Goal: Task Accomplishment & Management: Use online tool/utility

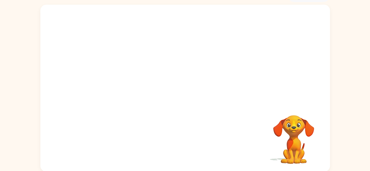
scroll to position [35, 0]
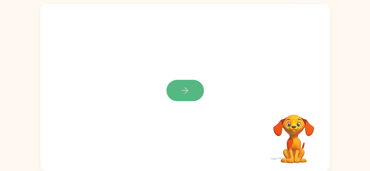
click at [183, 97] on button "button" at bounding box center [184, 90] width 37 height 21
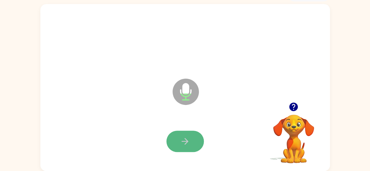
click at [185, 143] on icon "button" at bounding box center [185, 141] width 10 height 10
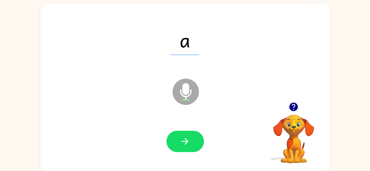
click at [185, 143] on icon "button" at bounding box center [185, 141] width 10 height 10
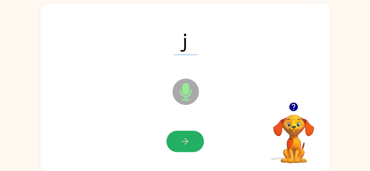
click at [185, 143] on icon "button" at bounding box center [185, 141] width 10 height 10
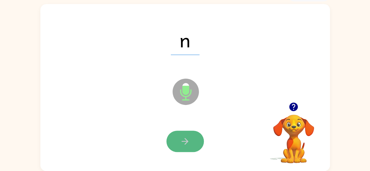
click at [189, 142] on icon "button" at bounding box center [185, 141] width 10 height 10
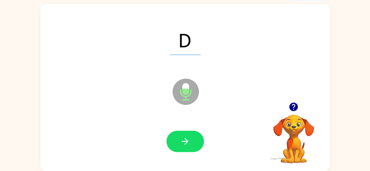
click at [189, 142] on icon "button" at bounding box center [185, 141] width 10 height 10
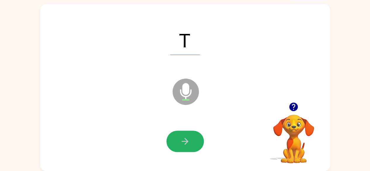
click at [189, 142] on icon "button" at bounding box center [185, 141] width 10 height 10
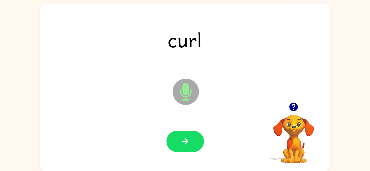
click at [187, 139] on icon "button" at bounding box center [185, 141] width 10 height 10
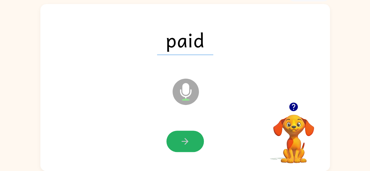
click at [187, 139] on icon "button" at bounding box center [185, 141] width 10 height 10
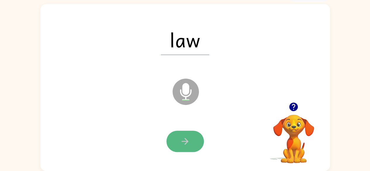
click at [188, 137] on icon "button" at bounding box center [185, 141] width 10 height 10
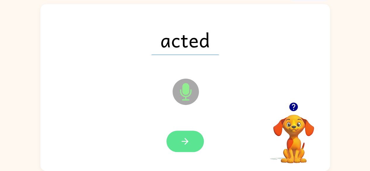
click at [184, 137] on icon "button" at bounding box center [185, 141] width 10 height 10
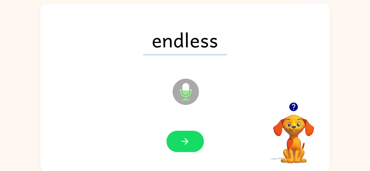
click at [184, 137] on icon "button" at bounding box center [185, 141] width 10 height 10
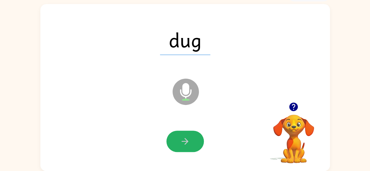
click at [184, 137] on icon "button" at bounding box center [185, 141] width 10 height 10
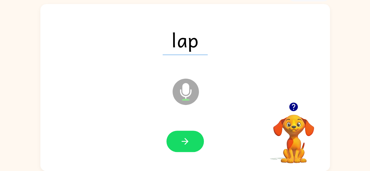
click at [184, 137] on icon "button" at bounding box center [185, 141] width 10 height 10
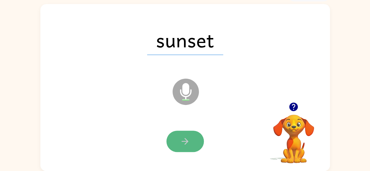
click at [186, 138] on icon "button" at bounding box center [185, 141] width 10 height 10
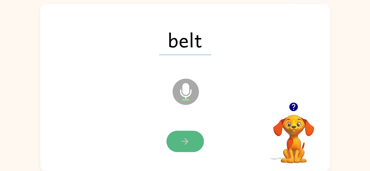
click at [190, 136] on button "button" at bounding box center [184, 141] width 37 height 21
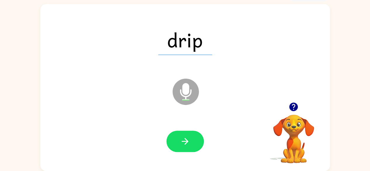
click at [190, 136] on button "button" at bounding box center [184, 141] width 37 height 21
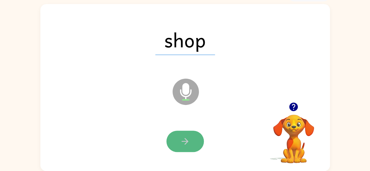
click at [194, 142] on button "button" at bounding box center [184, 141] width 37 height 21
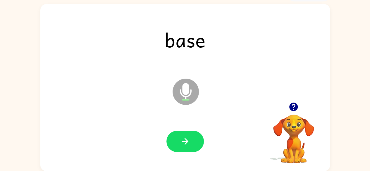
click at [194, 142] on button "button" at bounding box center [184, 141] width 37 height 21
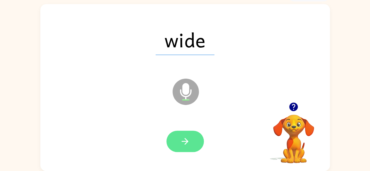
click at [187, 141] on icon "button" at bounding box center [185, 141] width 7 height 7
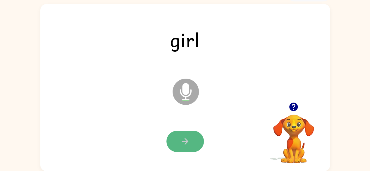
click at [182, 136] on button "button" at bounding box center [184, 141] width 37 height 21
click at [192, 138] on button "button" at bounding box center [184, 141] width 37 height 21
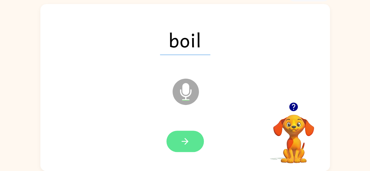
click at [188, 142] on icon "button" at bounding box center [185, 141] width 10 height 10
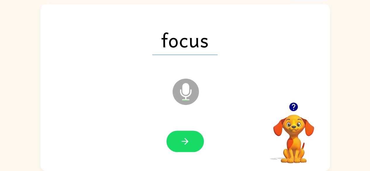
click at [187, 141] on icon "button" at bounding box center [185, 141] width 7 height 7
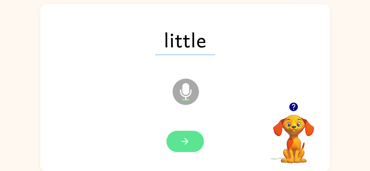
click at [184, 139] on icon "button" at bounding box center [185, 141] width 10 height 10
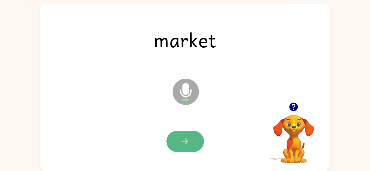
click at [189, 133] on button "button" at bounding box center [184, 141] width 37 height 21
click at [188, 142] on icon "button" at bounding box center [185, 141] width 10 height 10
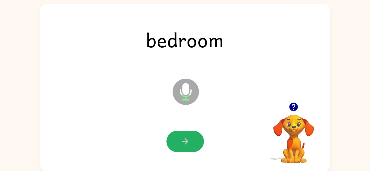
click at [182, 143] on icon "button" at bounding box center [185, 141] width 10 height 10
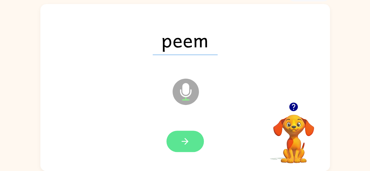
click at [184, 137] on icon "button" at bounding box center [185, 141] width 10 height 10
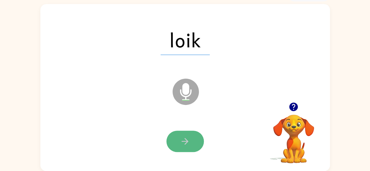
click at [182, 134] on button "button" at bounding box center [184, 141] width 37 height 21
click at [186, 140] on icon "button" at bounding box center [185, 141] width 7 height 7
click at [190, 131] on button "button" at bounding box center [184, 141] width 37 height 21
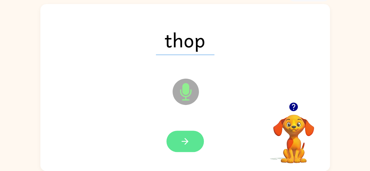
click at [185, 137] on icon "button" at bounding box center [185, 141] width 10 height 10
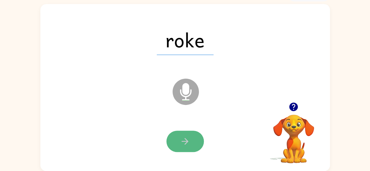
click at [184, 135] on button "button" at bounding box center [184, 141] width 37 height 21
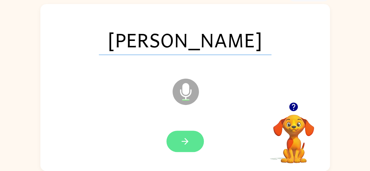
click at [177, 140] on button "button" at bounding box center [184, 141] width 37 height 21
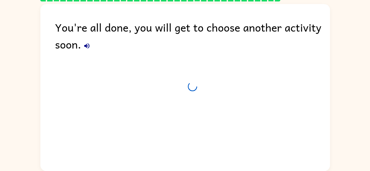
scroll to position [24, 0]
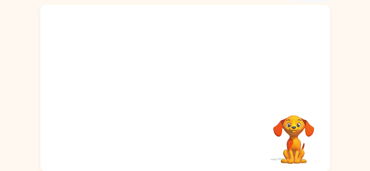
scroll to position [35, 0]
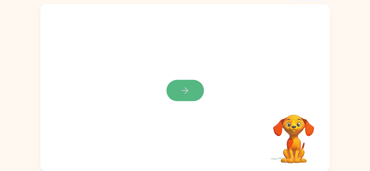
click at [177, 86] on button "button" at bounding box center [184, 90] width 37 height 21
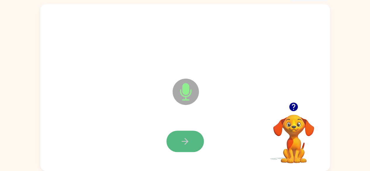
click at [185, 139] on icon "button" at bounding box center [185, 141] width 7 height 7
click at [189, 139] on icon "button" at bounding box center [185, 141] width 10 height 10
click at [187, 140] on icon "button" at bounding box center [185, 141] width 7 height 7
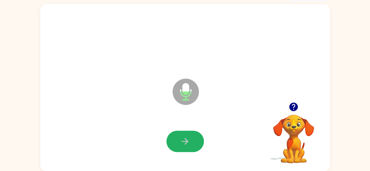
click at [187, 140] on icon "button" at bounding box center [185, 141] width 7 height 7
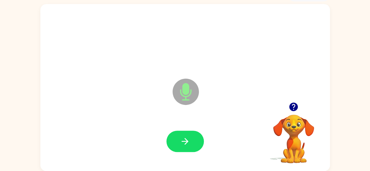
click at [187, 140] on icon "button" at bounding box center [185, 141] width 7 height 7
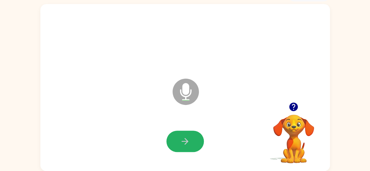
click at [187, 140] on icon "button" at bounding box center [185, 141] width 7 height 7
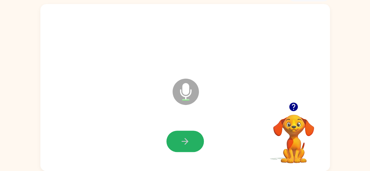
click at [187, 140] on icon "button" at bounding box center [185, 141] width 7 height 7
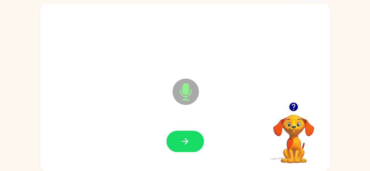
click at [187, 140] on icon "button" at bounding box center [185, 141] width 7 height 7
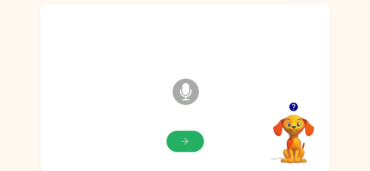
click at [187, 140] on icon "button" at bounding box center [185, 141] width 7 height 7
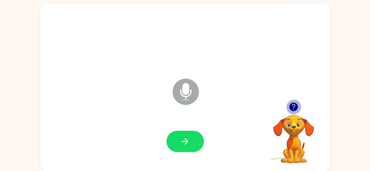
click at [293, 107] on icon "button" at bounding box center [293, 107] width 8 height 8
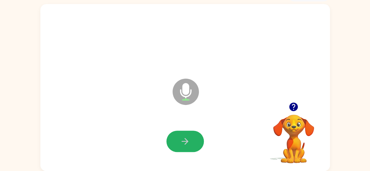
click at [181, 140] on icon "button" at bounding box center [185, 141] width 10 height 10
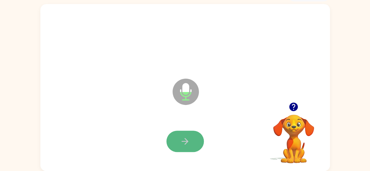
click at [182, 138] on icon "button" at bounding box center [185, 141] width 10 height 10
click at [183, 137] on icon "button" at bounding box center [185, 141] width 10 height 10
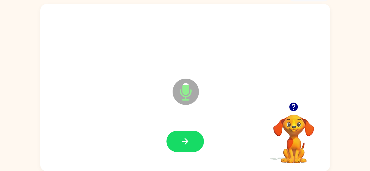
click at [183, 137] on icon "button" at bounding box center [185, 141] width 10 height 10
click at [184, 136] on icon "button" at bounding box center [185, 141] width 10 height 10
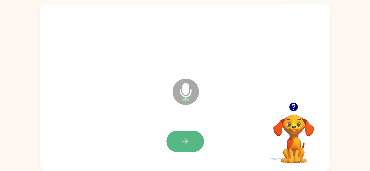
click at [182, 144] on icon "button" at bounding box center [185, 141] width 10 height 10
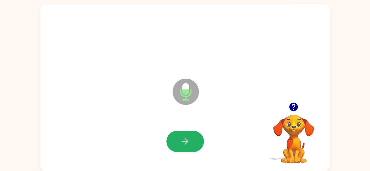
click at [183, 144] on icon "button" at bounding box center [185, 141] width 10 height 10
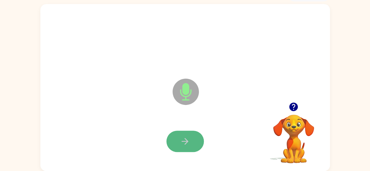
click at [189, 138] on icon "button" at bounding box center [185, 141] width 10 height 10
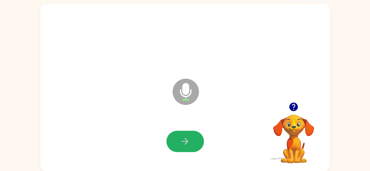
click at [189, 138] on icon "button" at bounding box center [185, 141] width 10 height 10
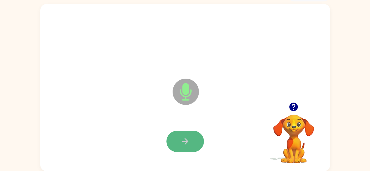
click at [189, 138] on icon "button" at bounding box center [185, 141] width 10 height 10
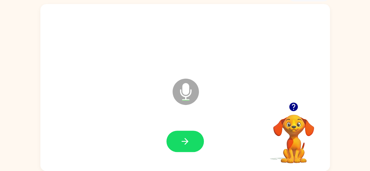
click at [190, 138] on icon "button" at bounding box center [185, 141] width 10 height 10
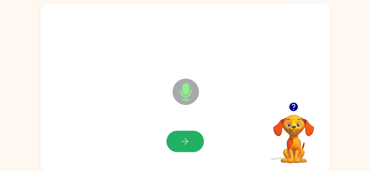
click at [190, 138] on icon "button" at bounding box center [185, 141] width 10 height 10
click at [194, 145] on button "button" at bounding box center [184, 141] width 37 height 21
click at [176, 139] on button "button" at bounding box center [184, 141] width 37 height 21
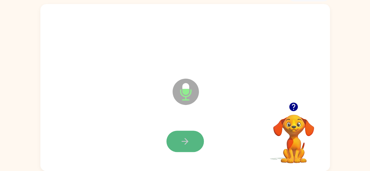
click at [176, 138] on button "button" at bounding box center [184, 141] width 37 height 21
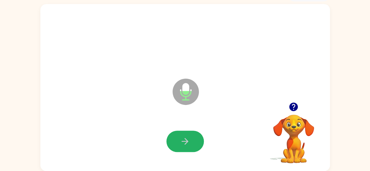
click at [176, 138] on button "button" at bounding box center [184, 141] width 37 height 21
click at [188, 139] on icon "button" at bounding box center [185, 141] width 10 height 10
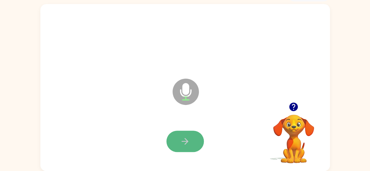
click at [187, 137] on icon "button" at bounding box center [185, 141] width 10 height 10
click at [183, 141] on icon "button" at bounding box center [185, 141] width 7 height 7
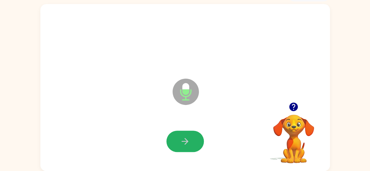
click at [183, 141] on icon "button" at bounding box center [185, 141] width 7 height 7
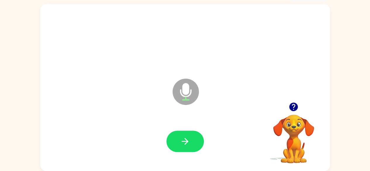
click at [183, 141] on icon "button" at bounding box center [185, 141] width 7 height 7
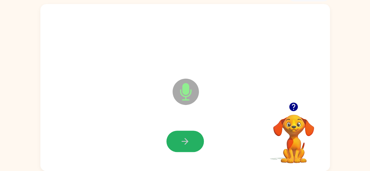
click at [183, 141] on icon "button" at bounding box center [185, 141] width 7 height 7
click at [184, 142] on icon "button" at bounding box center [185, 141] width 7 height 7
drag, startPoint x: 180, startPoint y: 140, endPoint x: 183, endPoint y: 144, distance: 5.0
click at [183, 144] on icon "button" at bounding box center [185, 141] width 10 height 10
click at [192, 135] on button "button" at bounding box center [184, 141] width 37 height 21
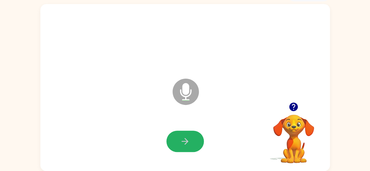
click at [192, 135] on button "button" at bounding box center [184, 141] width 37 height 21
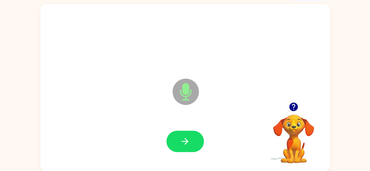
click at [188, 141] on icon "button" at bounding box center [185, 141] width 7 height 7
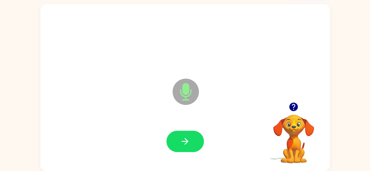
click at [188, 141] on icon "button" at bounding box center [185, 141] width 7 height 7
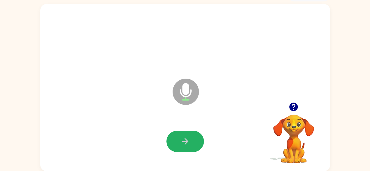
click at [188, 141] on icon "button" at bounding box center [185, 141] width 7 height 7
click at [190, 140] on icon "button" at bounding box center [185, 141] width 10 height 10
click at [191, 132] on button "button" at bounding box center [184, 141] width 37 height 21
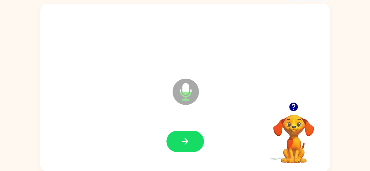
click at [186, 138] on icon "button" at bounding box center [185, 141] width 10 height 10
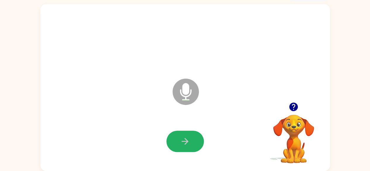
click at [184, 143] on icon "button" at bounding box center [185, 141] width 10 height 10
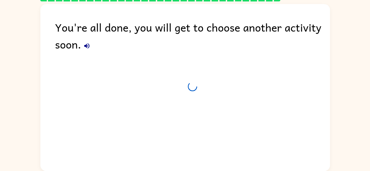
scroll to position [24, 0]
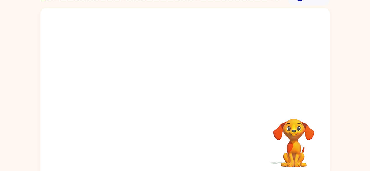
scroll to position [35, 0]
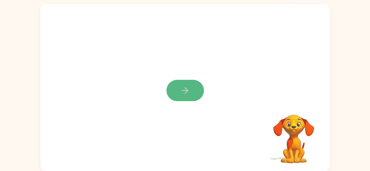
click at [195, 96] on button "button" at bounding box center [184, 90] width 37 height 21
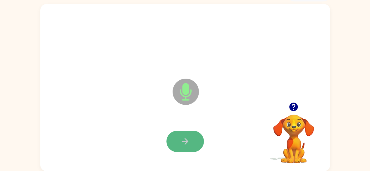
click at [189, 141] on icon "button" at bounding box center [185, 141] width 10 height 10
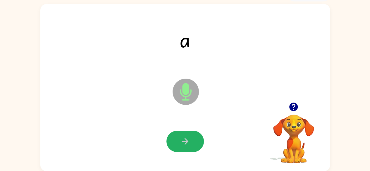
click at [189, 141] on icon "button" at bounding box center [185, 141] width 10 height 10
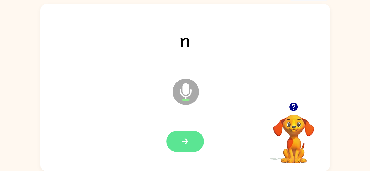
click at [190, 141] on button "button" at bounding box center [184, 141] width 37 height 21
click at [188, 135] on button "button" at bounding box center [184, 141] width 37 height 21
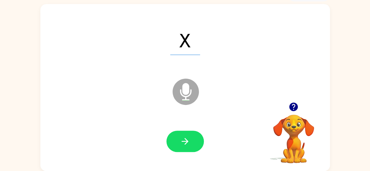
click at [188, 135] on button "button" at bounding box center [184, 141] width 37 height 21
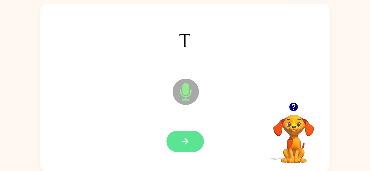
click at [183, 138] on icon "button" at bounding box center [185, 141] width 10 height 10
click at [183, 140] on icon "button" at bounding box center [185, 141] width 10 height 10
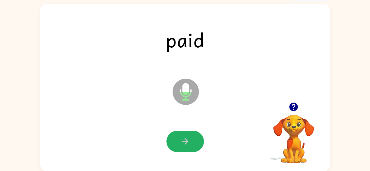
click at [183, 140] on icon "button" at bounding box center [185, 141] width 10 height 10
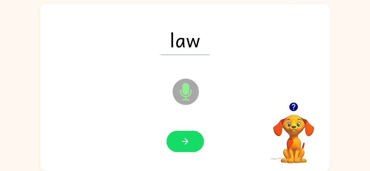
click at [183, 140] on icon "button" at bounding box center [185, 141] width 10 height 10
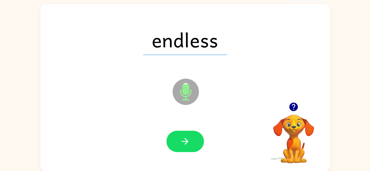
click at [183, 140] on icon "button" at bounding box center [185, 141] width 10 height 10
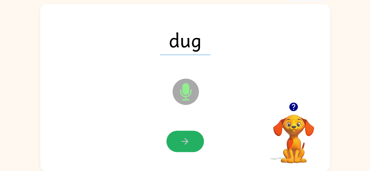
click at [183, 140] on icon "button" at bounding box center [185, 141] width 10 height 10
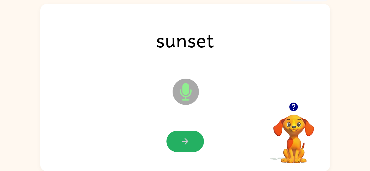
click at [183, 139] on icon "button" at bounding box center [185, 141] width 10 height 10
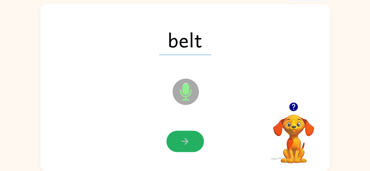
click at [183, 139] on icon "button" at bounding box center [185, 141] width 10 height 10
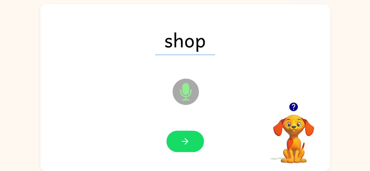
click at [183, 139] on icon "button" at bounding box center [185, 141] width 10 height 10
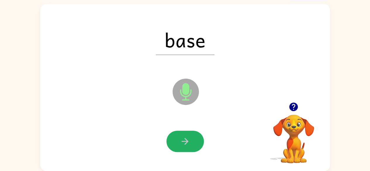
click at [183, 139] on icon "button" at bounding box center [185, 141] width 10 height 10
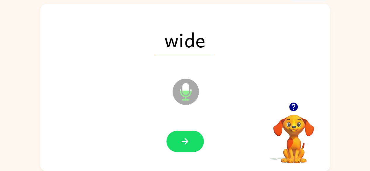
click at [183, 139] on icon "button" at bounding box center [185, 141] width 10 height 10
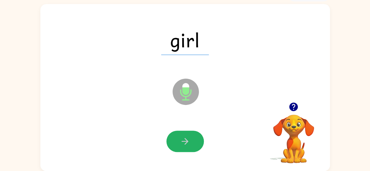
click at [183, 139] on icon "button" at bounding box center [185, 141] width 10 height 10
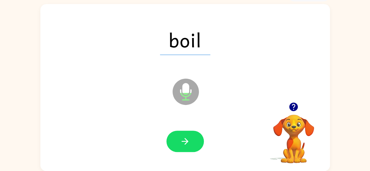
click at [183, 139] on icon "button" at bounding box center [185, 141] width 10 height 10
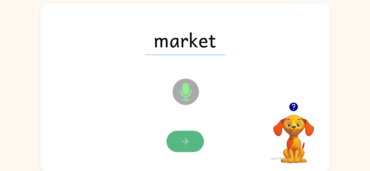
click at [183, 141] on icon "button" at bounding box center [185, 141] width 7 height 7
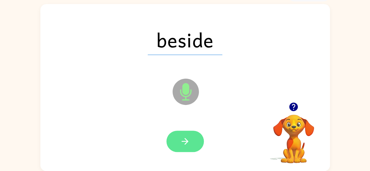
click at [184, 141] on icon "button" at bounding box center [185, 141] width 7 height 7
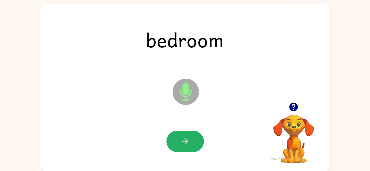
click at [184, 141] on icon "button" at bounding box center [185, 141] width 7 height 7
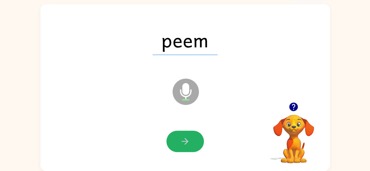
click at [188, 141] on icon "button" at bounding box center [185, 141] width 7 height 7
click at [188, 141] on icon "button" at bounding box center [185, 141] width 10 height 10
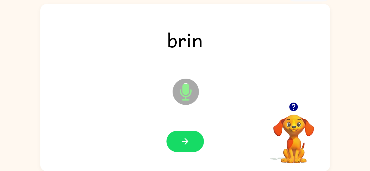
click at [188, 141] on icon "button" at bounding box center [185, 141] width 10 height 10
click at [190, 141] on icon "button" at bounding box center [185, 141] width 10 height 10
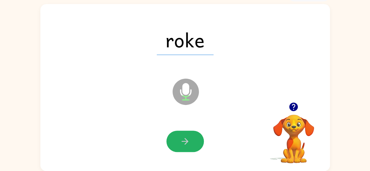
click at [190, 141] on icon "button" at bounding box center [185, 141] width 10 height 10
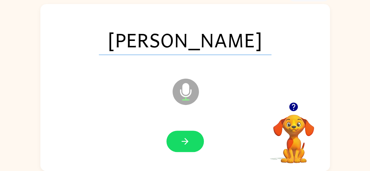
click at [190, 141] on icon "button" at bounding box center [185, 141] width 10 height 10
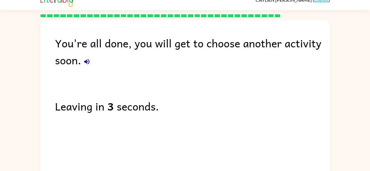
scroll to position [0, 0]
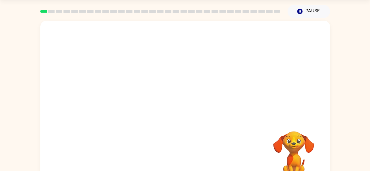
scroll to position [35, 0]
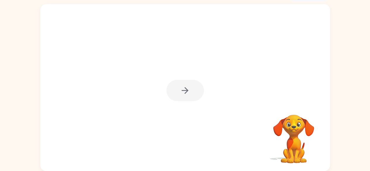
click at [179, 93] on div at bounding box center [184, 90] width 37 height 21
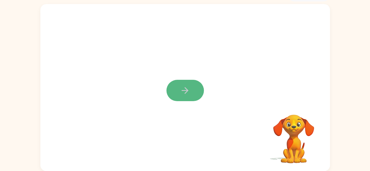
click at [181, 92] on icon "button" at bounding box center [185, 90] width 10 height 10
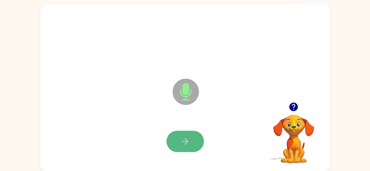
click at [190, 144] on button "button" at bounding box center [184, 141] width 37 height 21
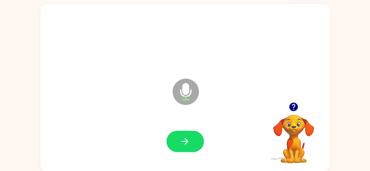
click at [293, 107] on icon "button" at bounding box center [293, 107] width 8 height 8
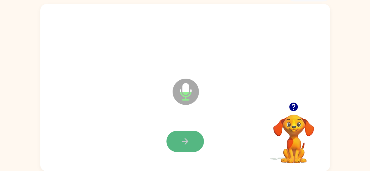
click at [179, 139] on button "button" at bounding box center [184, 141] width 37 height 21
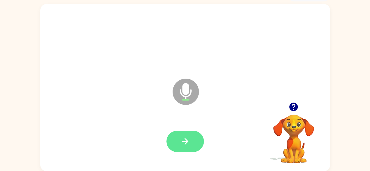
click at [180, 139] on icon "button" at bounding box center [185, 141] width 10 height 10
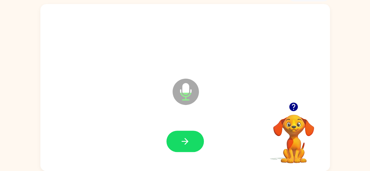
click at [180, 139] on icon "button" at bounding box center [185, 141] width 10 height 10
click at [178, 139] on button "button" at bounding box center [184, 141] width 37 height 21
click at [293, 106] on icon "button" at bounding box center [293, 107] width 8 height 8
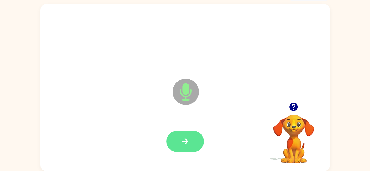
click at [189, 140] on icon "button" at bounding box center [185, 141] width 10 height 10
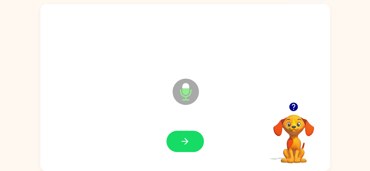
click at [189, 140] on icon "button" at bounding box center [185, 141] width 10 height 10
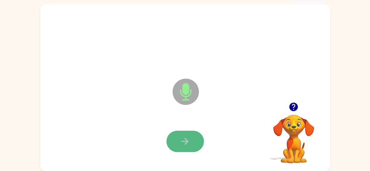
click at [190, 139] on icon "button" at bounding box center [185, 141] width 10 height 10
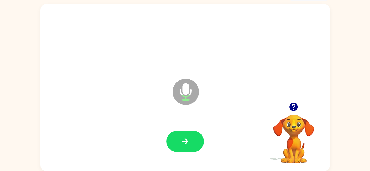
click at [190, 139] on button "button" at bounding box center [184, 141] width 37 height 21
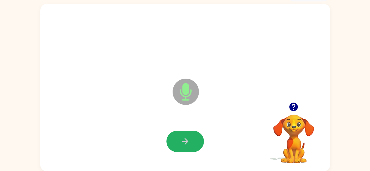
click at [190, 139] on button "button" at bounding box center [184, 141] width 37 height 21
click at [193, 137] on button "button" at bounding box center [184, 141] width 37 height 21
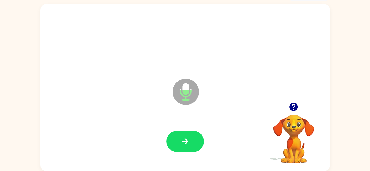
click at [294, 106] on icon "button" at bounding box center [293, 107] width 10 height 10
click at [295, 106] on icon "button" at bounding box center [293, 107] width 10 height 10
click at [181, 142] on icon "button" at bounding box center [185, 141] width 10 height 10
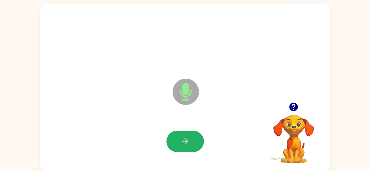
click at [181, 142] on icon "button" at bounding box center [185, 141] width 10 height 10
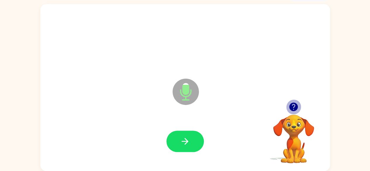
click at [294, 108] on icon "button" at bounding box center [293, 107] width 8 height 8
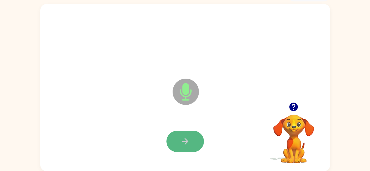
click at [182, 137] on icon "button" at bounding box center [185, 141] width 10 height 10
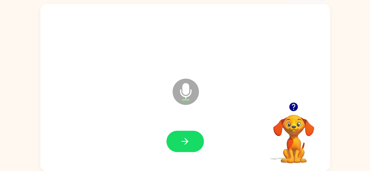
click at [293, 104] on icon "button" at bounding box center [293, 107] width 8 height 8
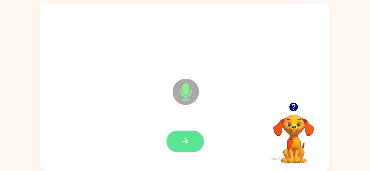
click at [190, 142] on button "button" at bounding box center [184, 141] width 37 height 21
click at [181, 141] on icon "button" at bounding box center [185, 141] width 10 height 10
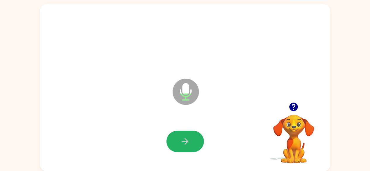
click at [180, 142] on icon "button" at bounding box center [185, 141] width 10 height 10
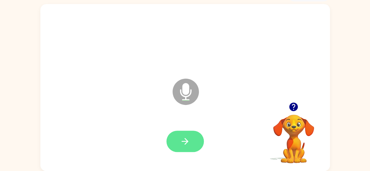
click at [196, 141] on button "button" at bounding box center [184, 141] width 37 height 21
click at [190, 136] on button "button" at bounding box center [184, 141] width 37 height 21
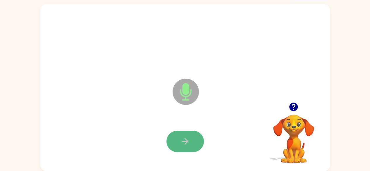
click at [190, 138] on icon "button" at bounding box center [185, 141] width 10 height 10
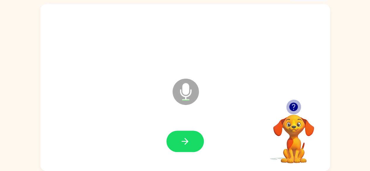
click at [297, 107] on icon "button" at bounding box center [293, 107] width 8 height 8
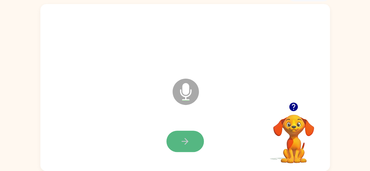
click at [194, 141] on button "button" at bounding box center [184, 141] width 37 height 21
click at [196, 140] on button "button" at bounding box center [184, 141] width 37 height 21
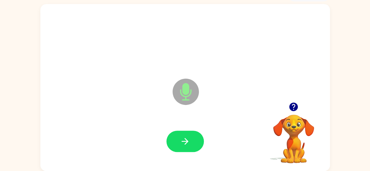
click at [196, 140] on button "button" at bounding box center [184, 141] width 37 height 21
click at [195, 140] on button "button" at bounding box center [184, 141] width 37 height 21
click at [184, 139] on icon "button" at bounding box center [185, 141] width 10 height 10
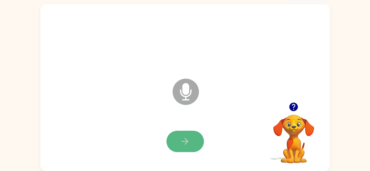
click at [186, 137] on icon "button" at bounding box center [185, 141] width 10 height 10
click at [188, 136] on icon "button" at bounding box center [185, 141] width 10 height 10
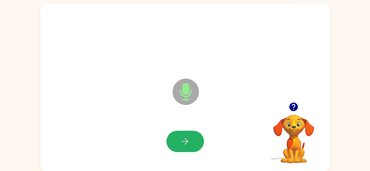
click at [188, 136] on icon "button" at bounding box center [185, 141] width 10 height 10
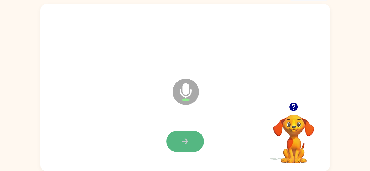
click at [191, 143] on button "button" at bounding box center [184, 141] width 37 height 21
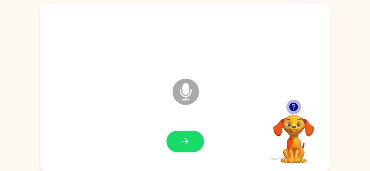
click at [296, 107] on icon "button" at bounding box center [293, 107] width 8 height 8
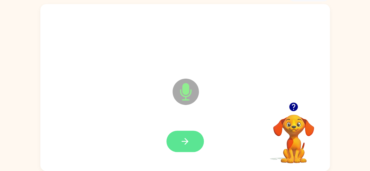
click at [185, 141] on icon "button" at bounding box center [185, 141] width 7 height 7
click at [183, 141] on icon "button" at bounding box center [185, 141] width 10 height 10
click at [182, 142] on icon "button" at bounding box center [185, 141] width 7 height 7
click at [181, 142] on icon "button" at bounding box center [185, 141] width 10 height 10
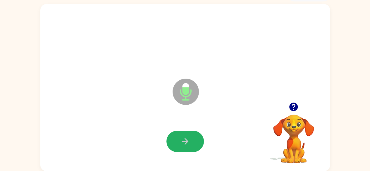
click at [181, 142] on icon "button" at bounding box center [185, 141] width 10 height 10
click at [183, 142] on icon "button" at bounding box center [185, 141] width 10 height 10
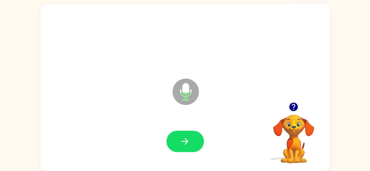
click at [183, 142] on icon "button" at bounding box center [185, 141] width 10 height 10
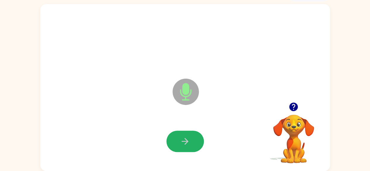
click at [183, 142] on icon "button" at bounding box center [185, 141] width 10 height 10
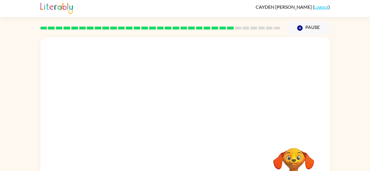
scroll to position [0, 0]
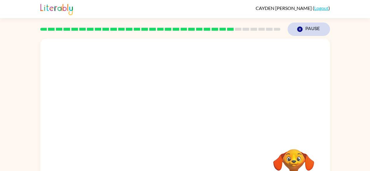
click at [312, 32] on button "Pause Pause" at bounding box center [309, 29] width 42 height 13
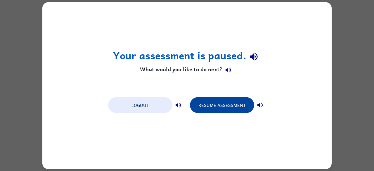
click at [233, 102] on button "Resume Assessment" at bounding box center [222, 105] width 64 height 16
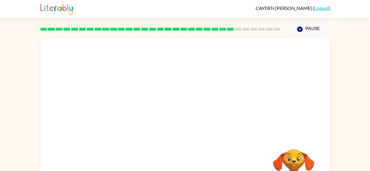
scroll to position [35, 0]
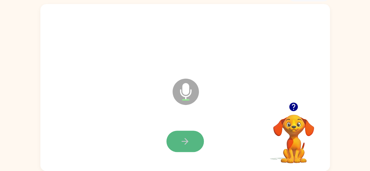
click at [182, 140] on icon "button" at bounding box center [185, 141] width 10 height 10
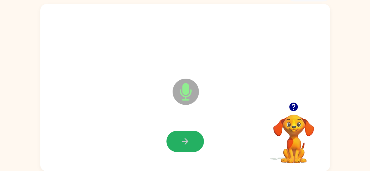
click at [182, 140] on icon "button" at bounding box center [185, 141] width 10 height 10
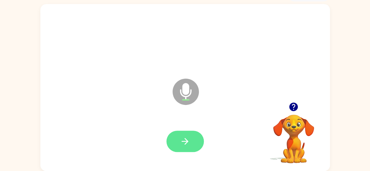
click at [190, 140] on button "button" at bounding box center [184, 141] width 37 height 21
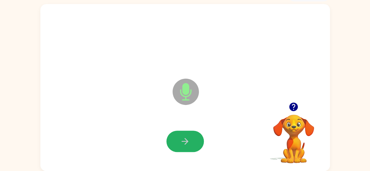
click at [190, 140] on button "button" at bounding box center [184, 141] width 37 height 21
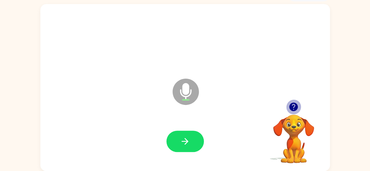
click at [294, 103] on icon "button" at bounding box center [293, 107] width 10 height 10
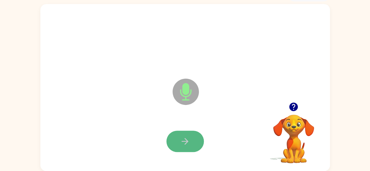
click at [185, 144] on icon "button" at bounding box center [185, 141] width 7 height 7
click at [187, 141] on icon "button" at bounding box center [185, 141] width 7 height 7
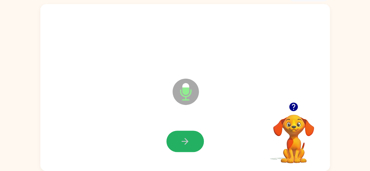
click at [187, 141] on icon "button" at bounding box center [185, 141] width 7 height 7
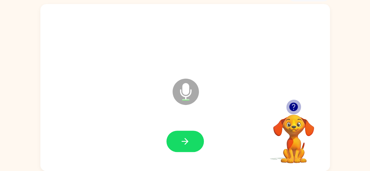
click at [295, 106] on icon "button" at bounding box center [293, 107] width 10 height 10
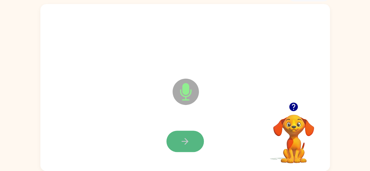
click at [195, 140] on button "button" at bounding box center [184, 141] width 37 height 21
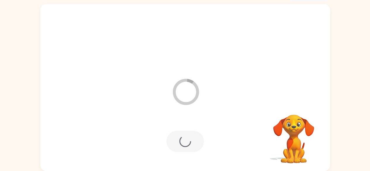
click at [181, 143] on div at bounding box center [184, 141] width 37 height 21
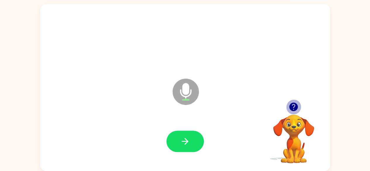
click at [291, 104] on icon "button" at bounding box center [293, 107] width 8 height 8
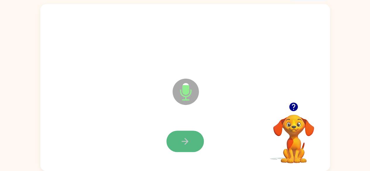
click at [189, 143] on icon "button" at bounding box center [185, 141] width 10 height 10
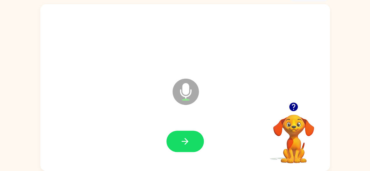
click at [190, 143] on button "button" at bounding box center [184, 141] width 37 height 21
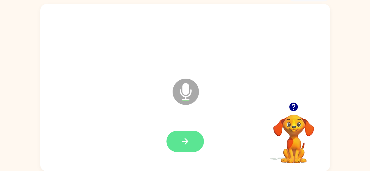
click at [185, 139] on icon "button" at bounding box center [185, 141] width 7 height 7
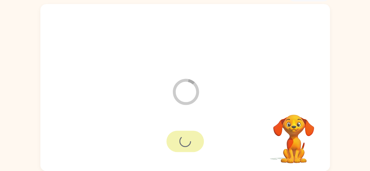
scroll to position [24, 0]
